Goal: Task Accomplishment & Management: Manage account settings

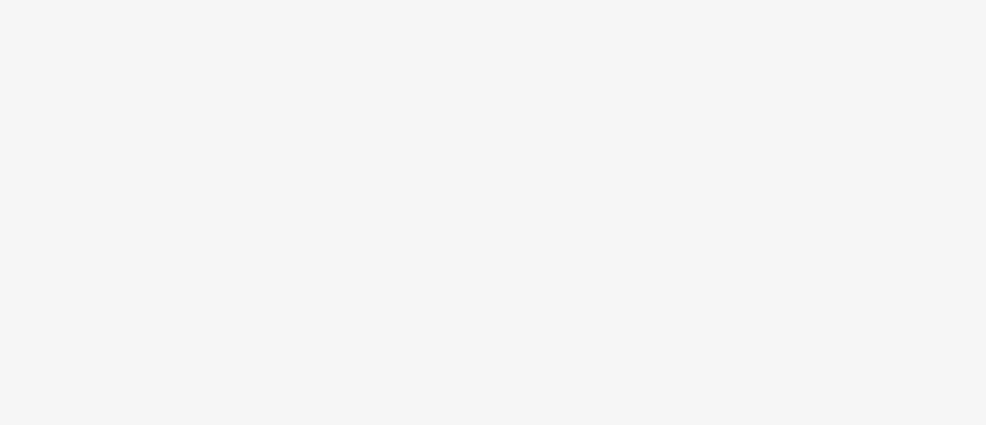
click at [191, 213] on body at bounding box center [493, 212] width 986 height 425
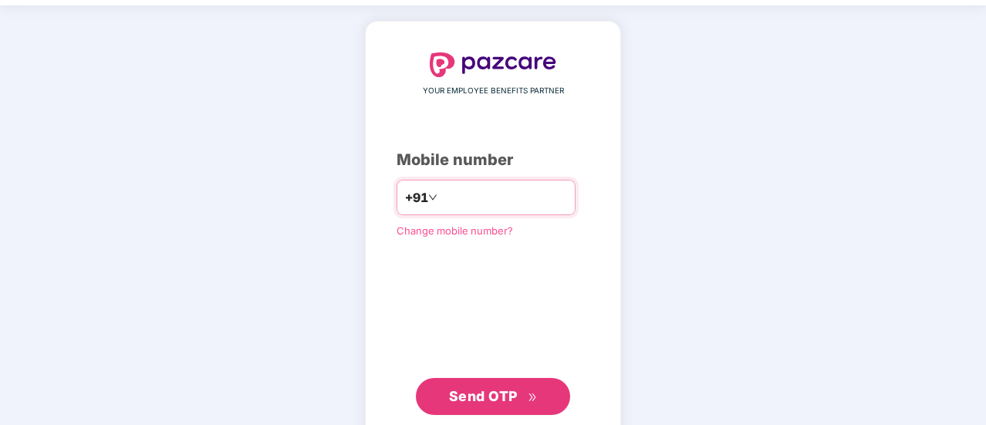
scroll to position [57, 0]
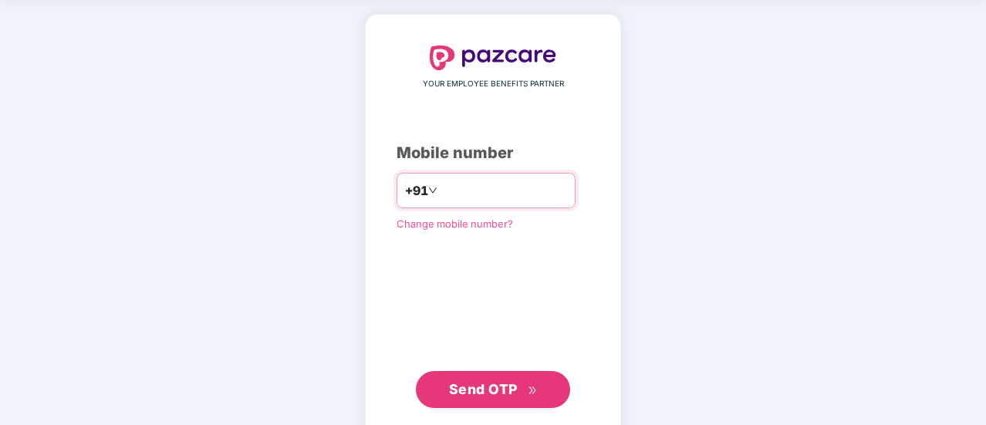
type input "**********"
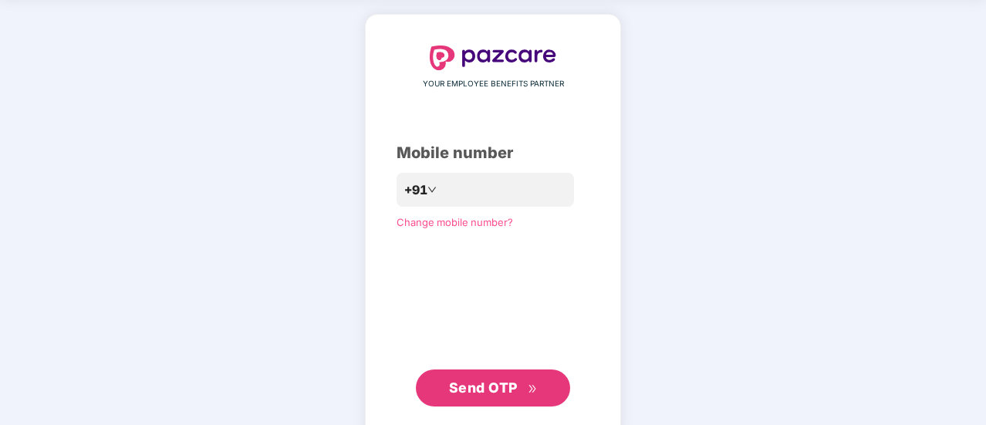
click at [474, 385] on span "Send OTP" at bounding box center [483, 388] width 69 height 16
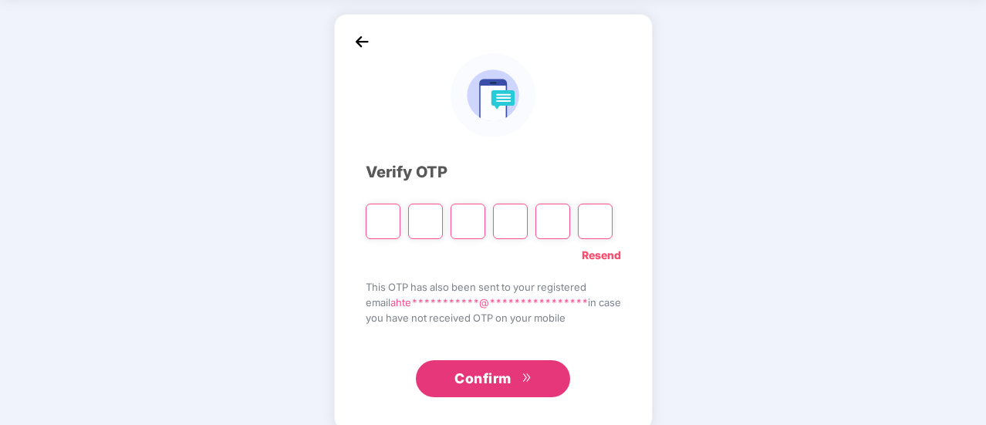
type input "*"
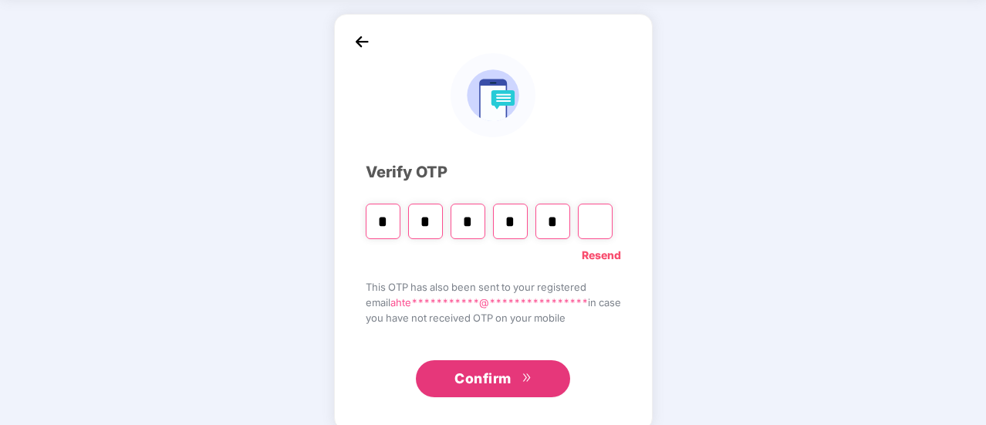
type input "*"
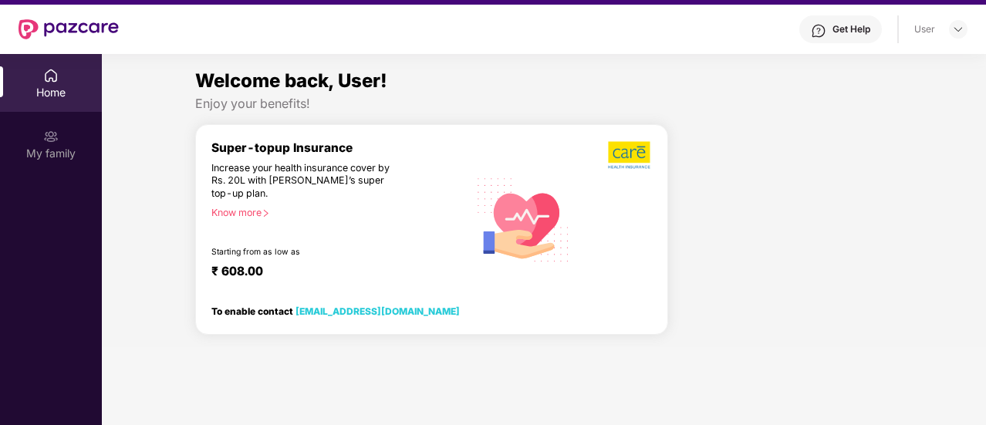
scroll to position [0, 0]
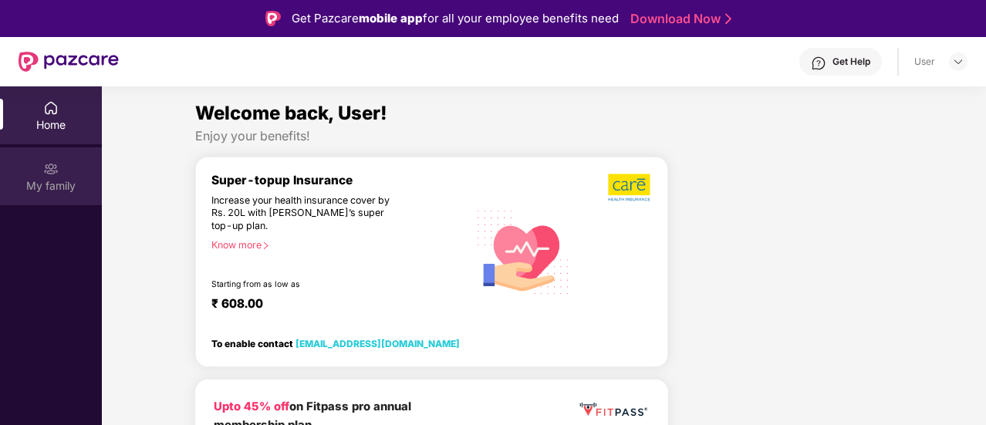
click at [45, 191] on div "My family" at bounding box center [51, 185] width 102 height 15
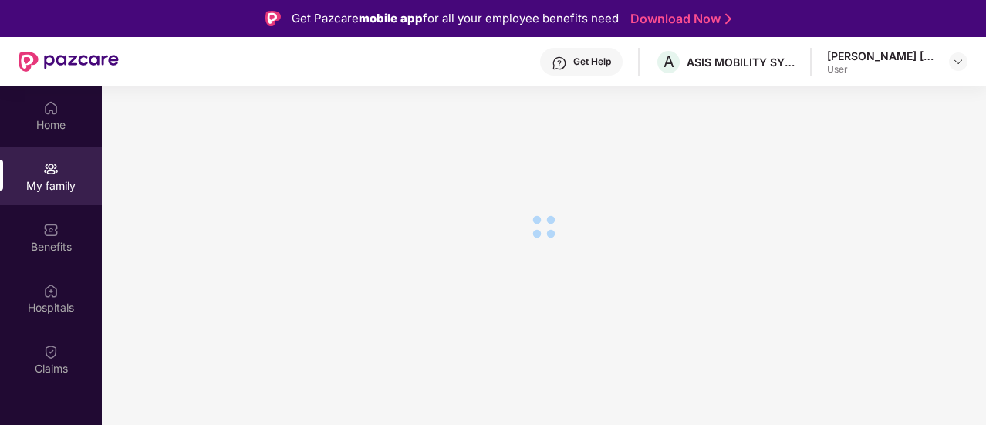
click at [74, 128] on div "Home" at bounding box center [51, 124] width 102 height 15
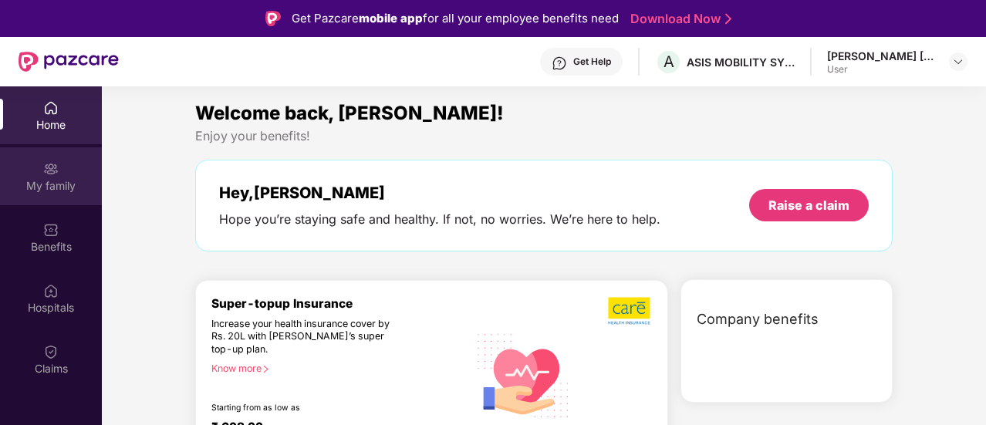
click at [51, 169] on img at bounding box center [50, 168] width 15 height 15
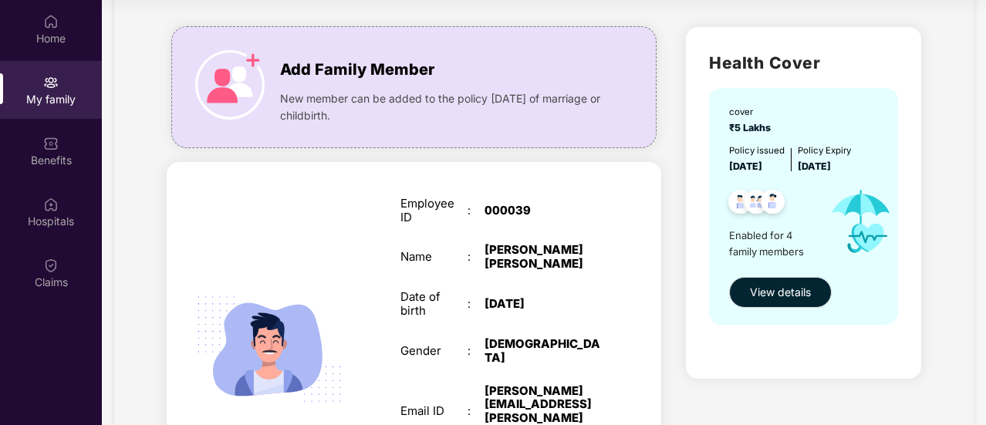
scroll to position [73, 0]
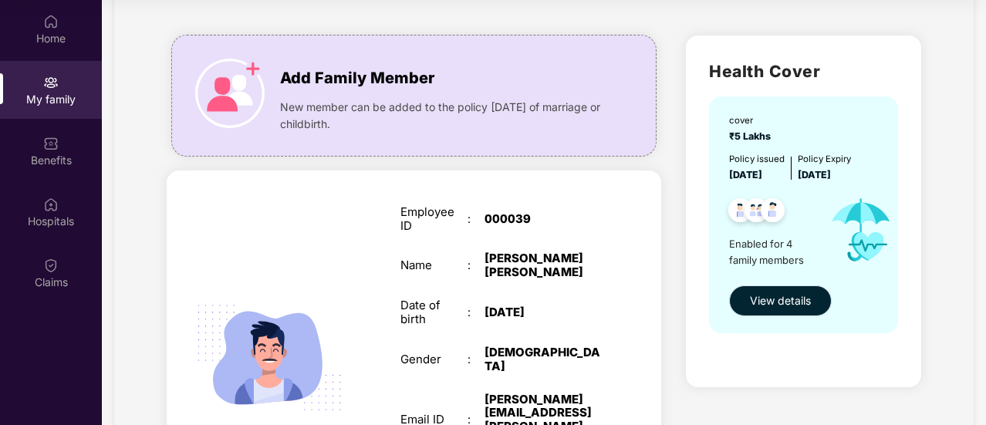
click at [759, 305] on span "View details" at bounding box center [780, 300] width 61 height 17
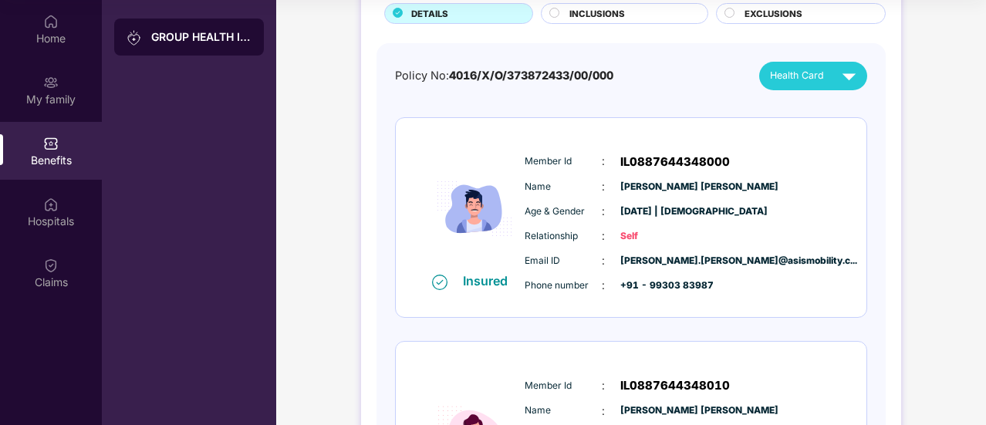
scroll to position [40, 0]
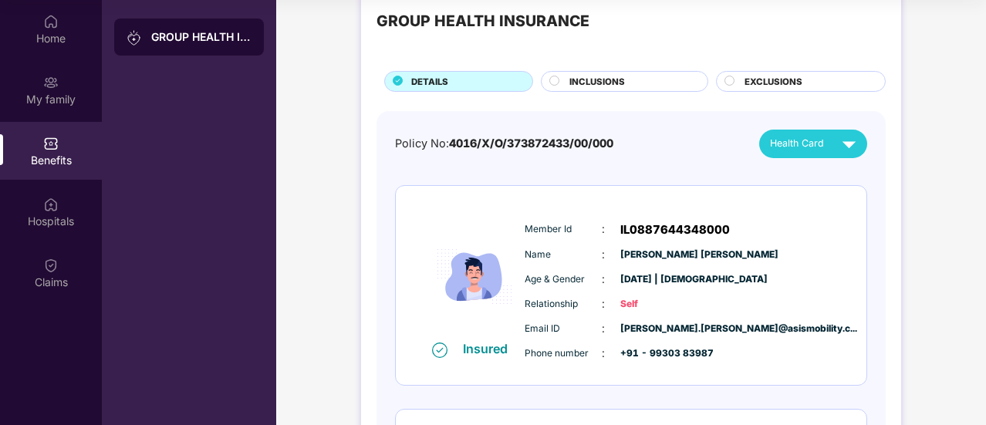
click at [573, 82] on span "INCLUSIONS" at bounding box center [597, 82] width 56 height 14
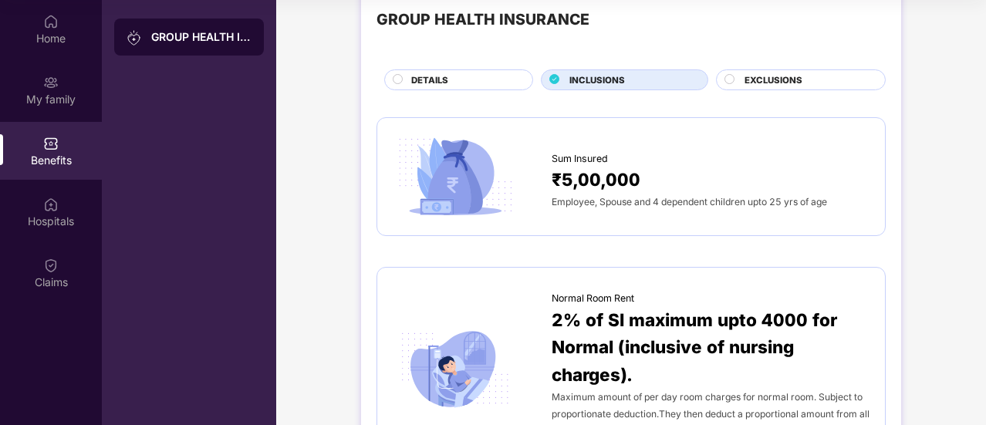
scroll to position [0, 0]
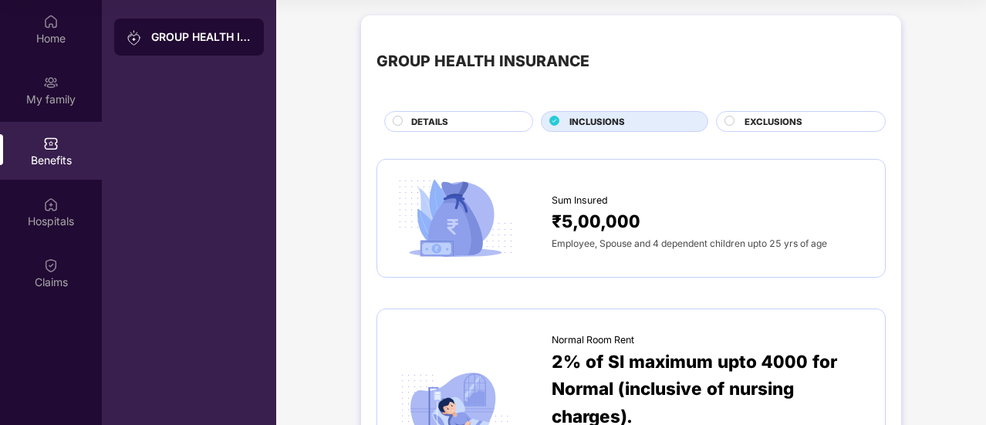
click at [738, 115] on div "EXCLUSIONS" at bounding box center [807, 123] width 140 height 16
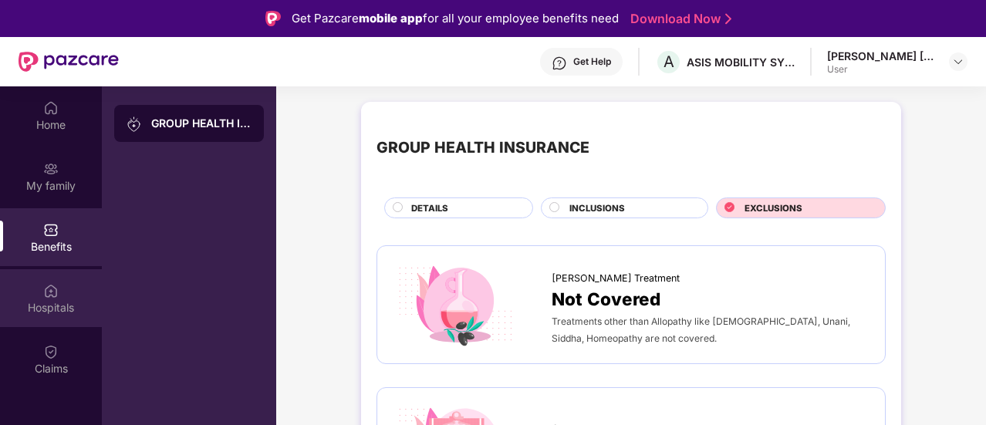
click at [45, 285] on img at bounding box center [50, 290] width 15 height 15
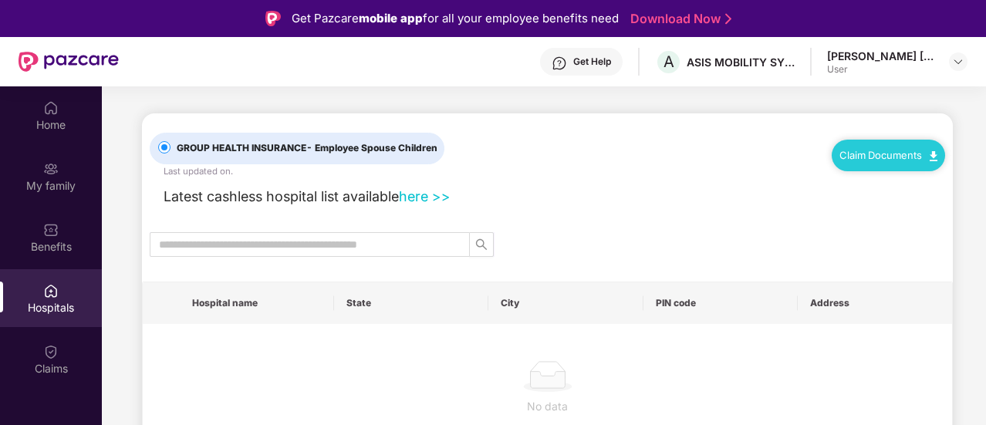
click at [434, 198] on link "here >>" at bounding box center [425, 196] width 52 height 16
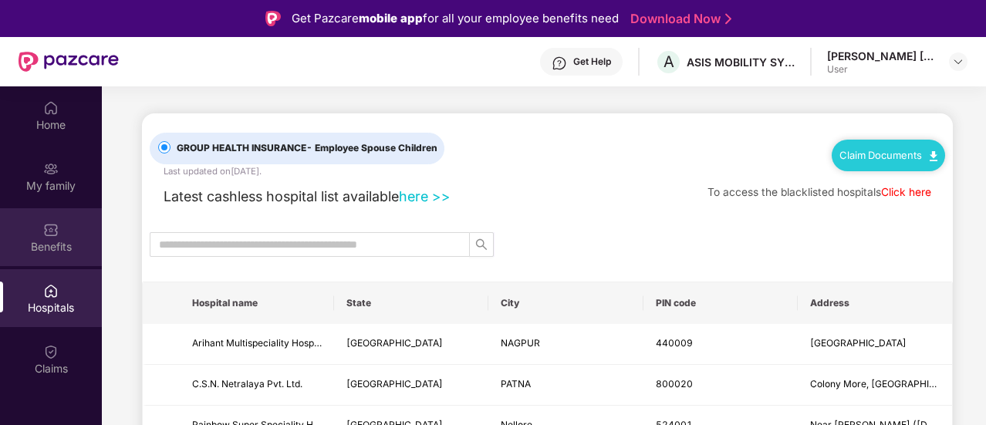
click at [56, 234] on img at bounding box center [50, 229] width 15 height 15
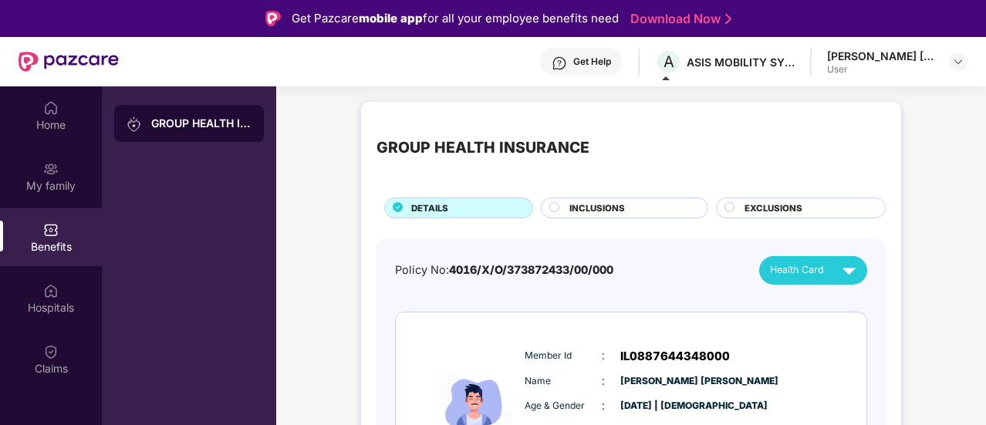
click at [628, 202] on div "INCLUSIONS" at bounding box center [631, 209] width 138 height 16
